Goal: Obtain resource: Obtain resource

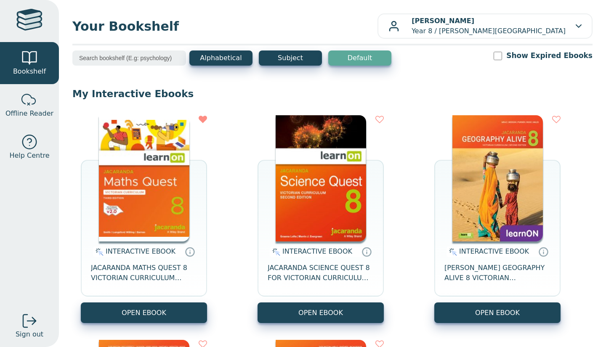
click at [119, 312] on button "OPEN EBOOK" at bounding box center [144, 313] width 126 height 21
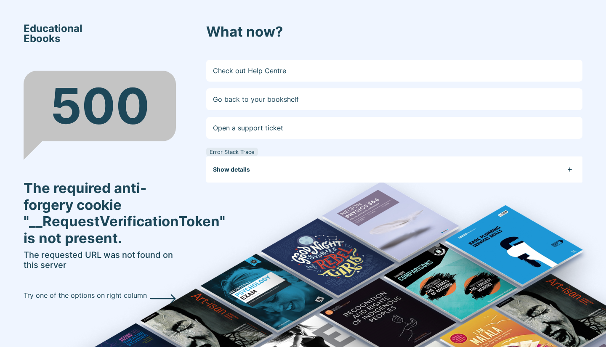
click at [276, 100] on link "Go back to your bookshelf" at bounding box center [394, 99] width 376 height 22
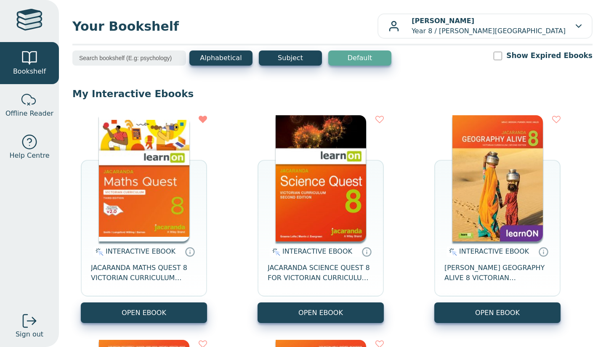
click at [269, 310] on button "OPEN EBOOK" at bounding box center [321, 313] width 126 height 21
click at [185, 309] on button "OPEN EBOOK" at bounding box center [144, 313] width 126 height 21
